Goal: Information Seeking & Learning: Learn about a topic

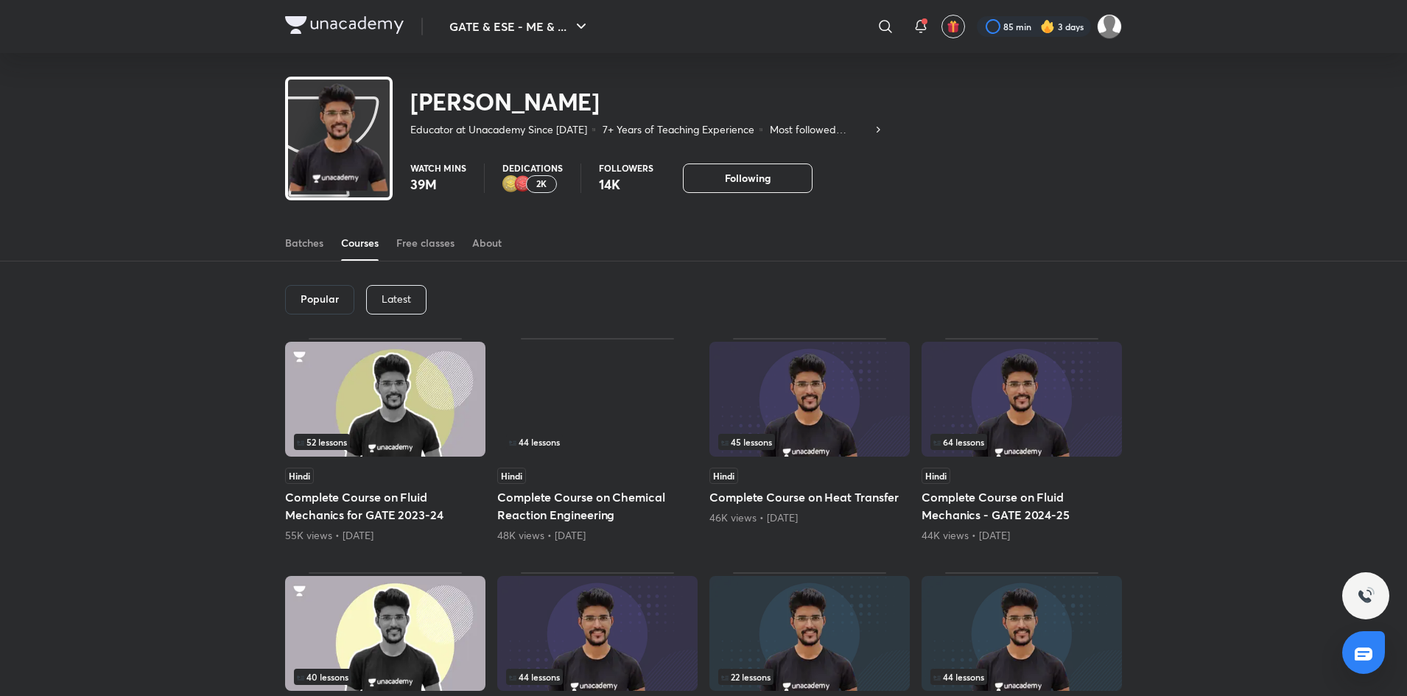
click at [404, 303] on p "Latest" at bounding box center [396, 299] width 29 height 12
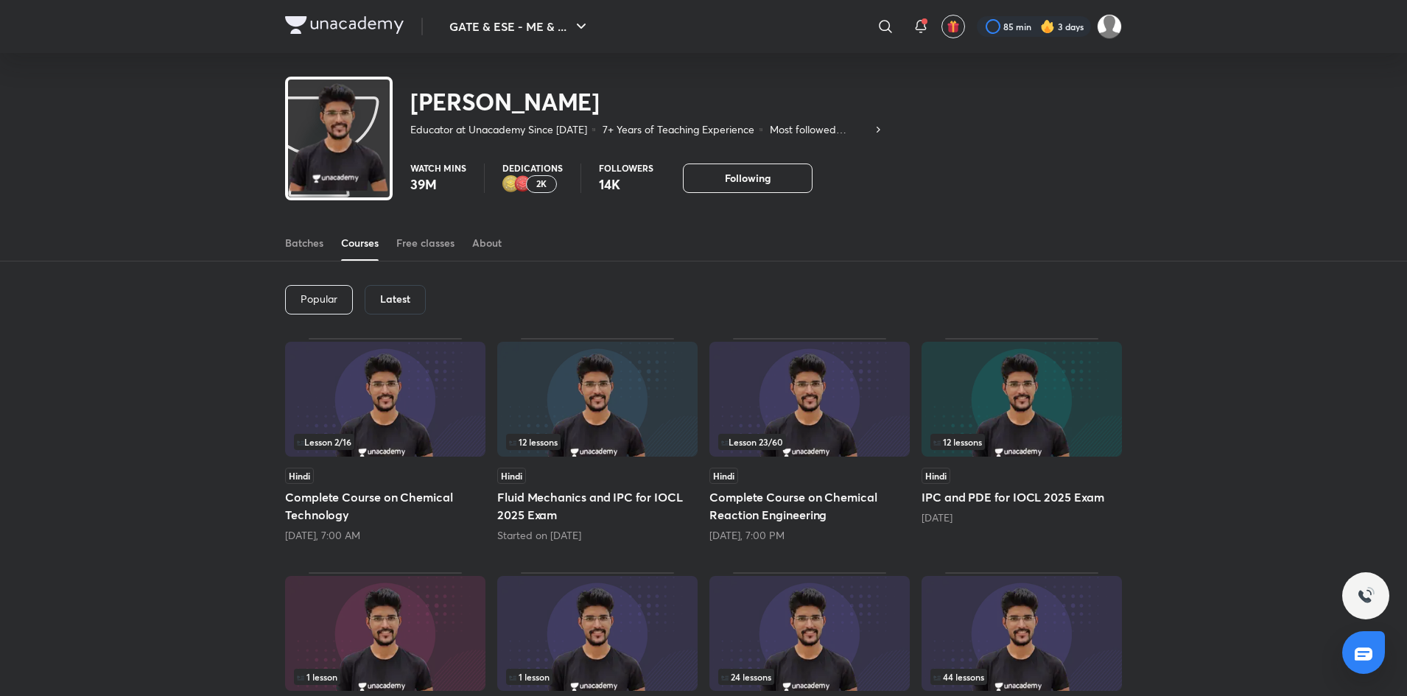
click at [297, 18] on img at bounding box center [344, 25] width 119 height 18
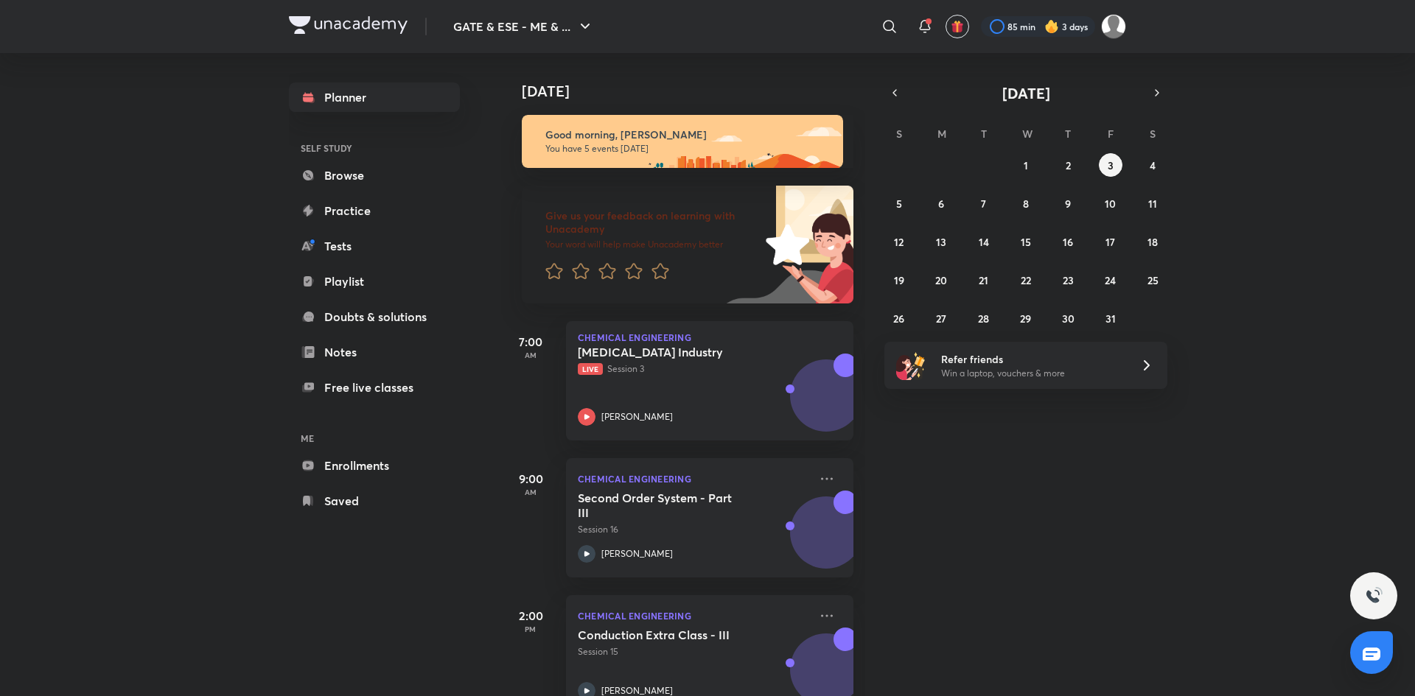
click at [347, 475] on link "Enrollments" at bounding box center [374, 465] width 171 height 29
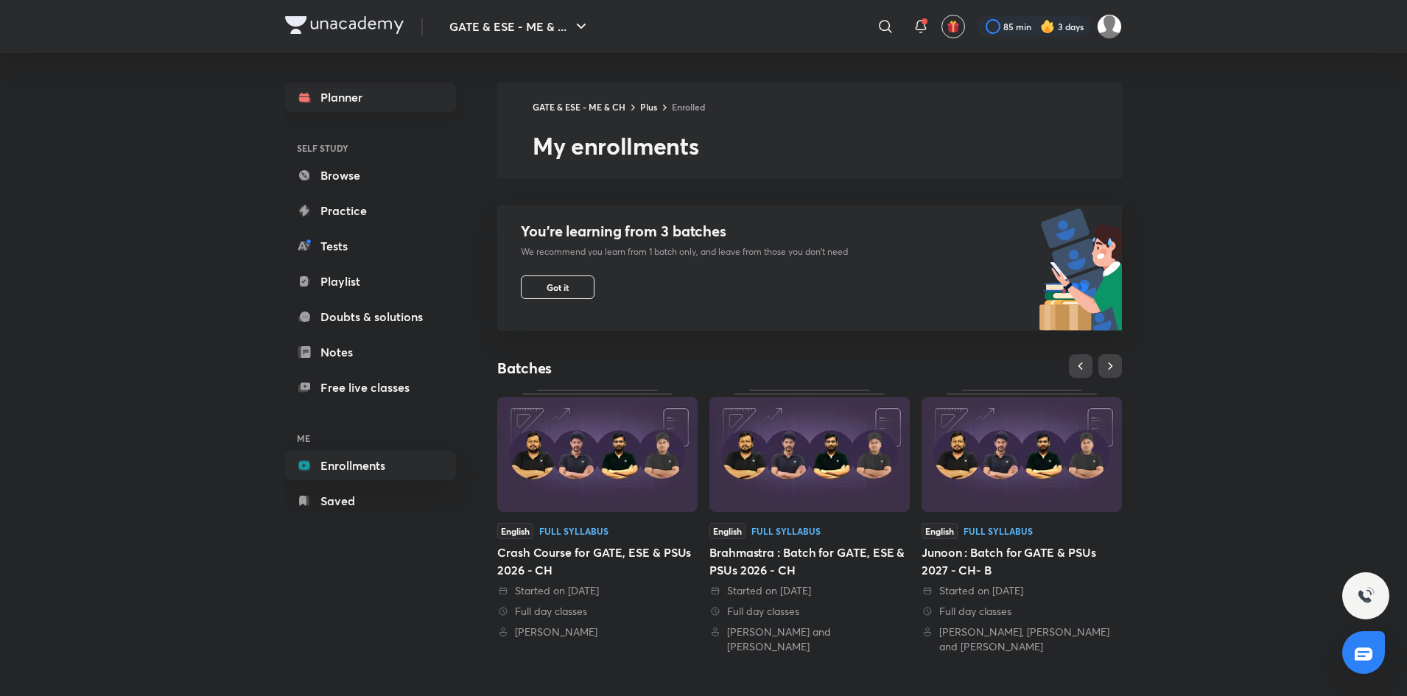
click at [348, 103] on link "Planner" at bounding box center [370, 97] width 171 height 29
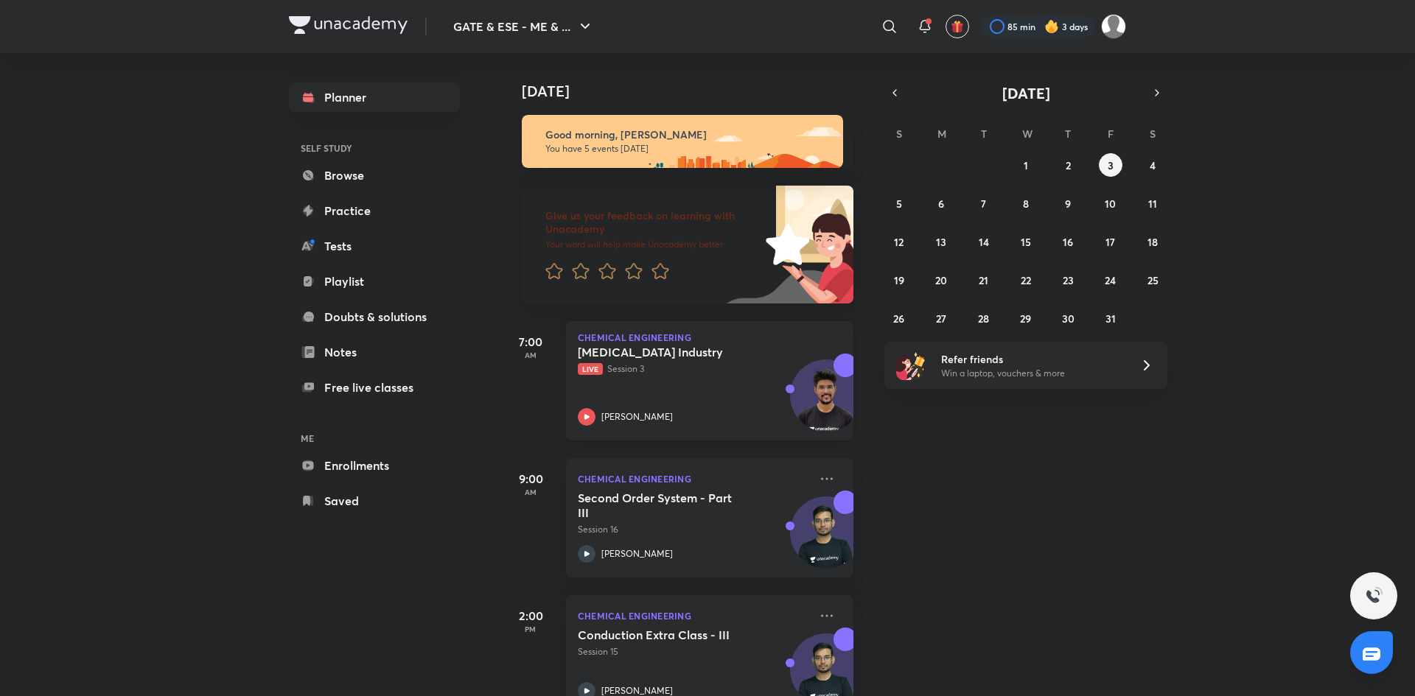
click at [732, 396] on div "[MEDICAL_DATA] Industry Live Session 3 [PERSON_NAME]" at bounding box center [693, 385] width 231 height 81
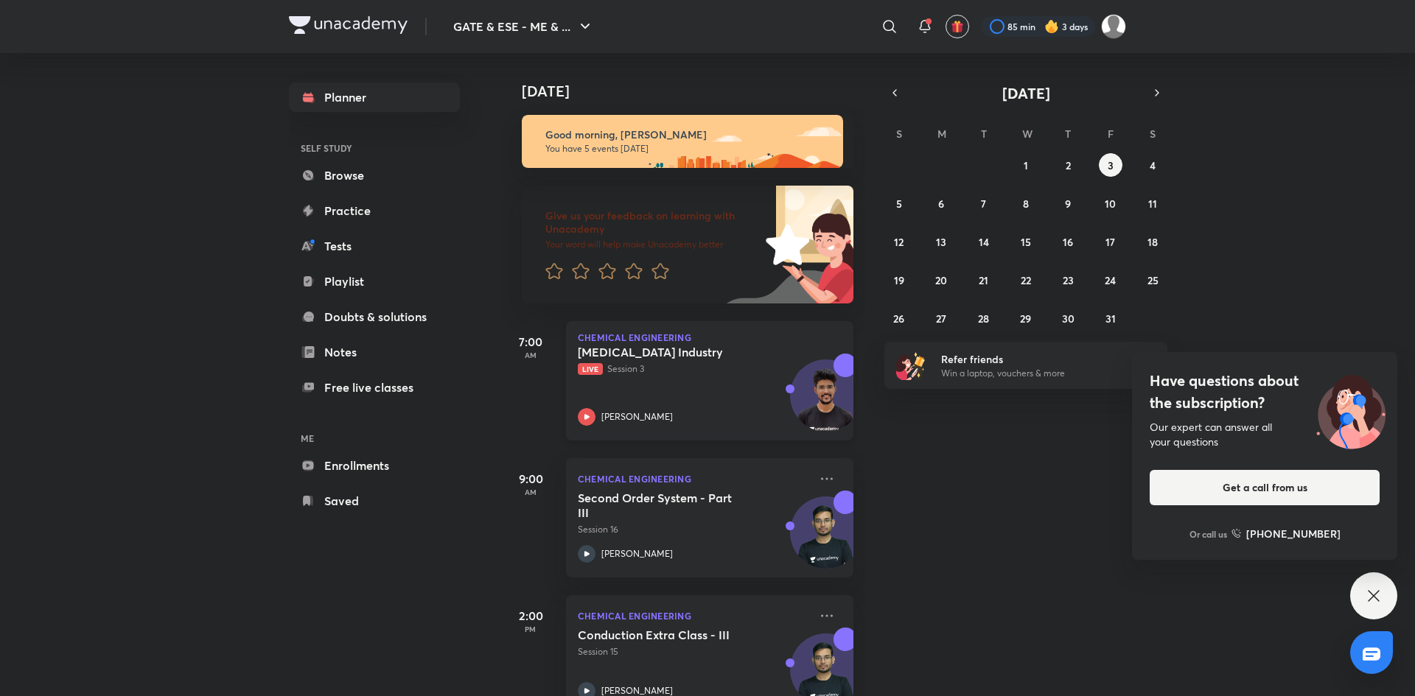
click at [697, 382] on div "[MEDICAL_DATA] Industry Live Session 3 [PERSON_NAME]" at bounding box center [693, 385] width 231 height 81
click at [728, 388] on div "[MEDICAL_DATA] Industry Live Session 3 [PERSON_NAME]" at bounding box center [693, 385] width 231 height 81
click at [693, 390] on div "[MEDICAL_DATA] Industry Live Session 3 [PERSON_NAME]" at bounding box center [693, 385] width 231 height 81
